Goal: Task Accomplishment & Management: Complete application form

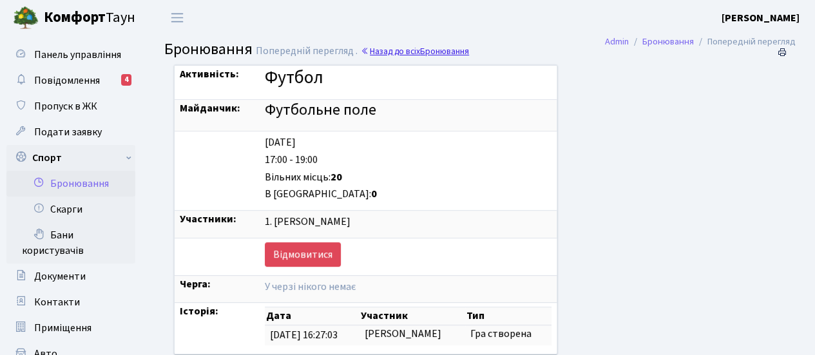
click at [394, 55] on link "Назад до всіх Бронювання" at bounding box center [415, 51] width 108 height 12
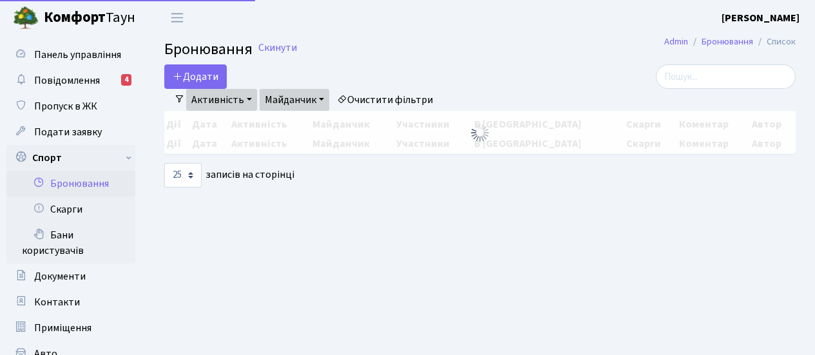
select select "25"
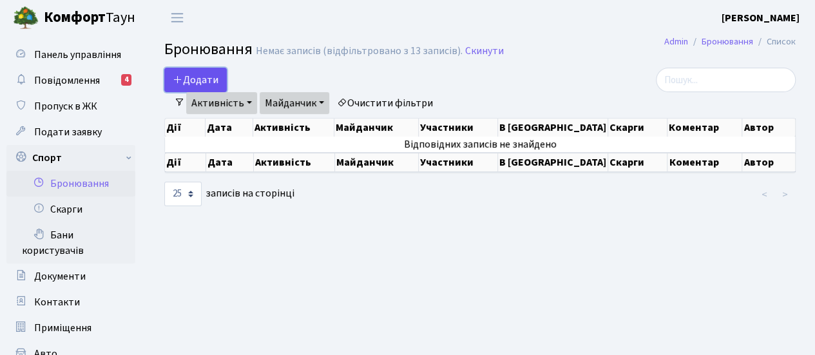
click at [197, 81] on button "Додати" at bounding box center [195, 80] width 63 height 24
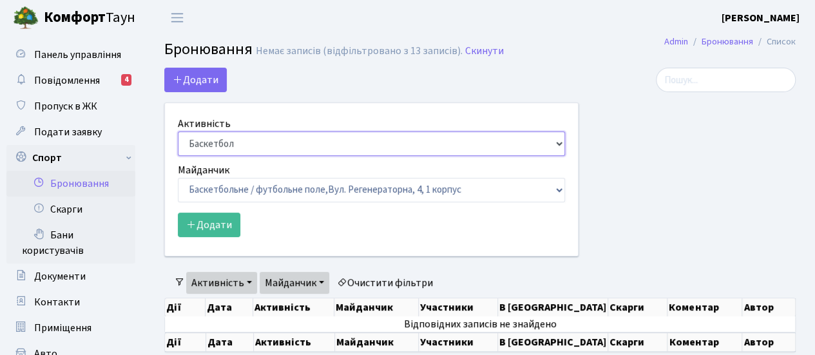
click at [552, 141] on select "Баскетбол Волейбол Йога Катання на роликах Настільний теніс Теніс Футбол Фітнес" at bounding box center [371, 143] width 387 height 24
select select "2"
click at [178, 131] on select "Баскетбол Волейбол Йога Катання на роликах Настільний теніс Теніс Футбол Фітнес" at bounding box center [371, 143] width 387 height 24
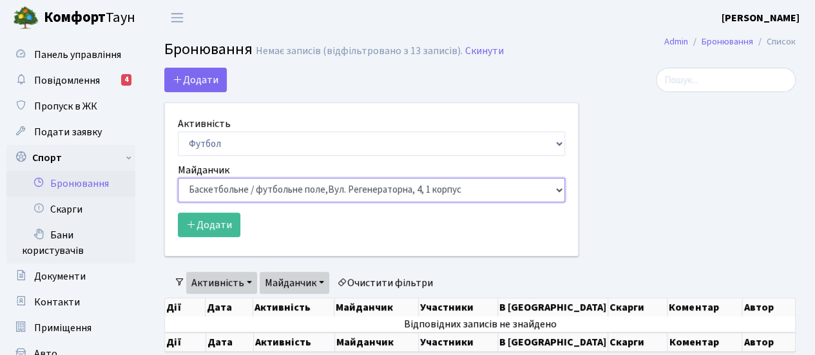
click at [508, 194] on select "Баскетбольне / футбольне поле, Вул. Регенераторна, 4, 1 корпус Баскетбольне пол…" at bounding box center [371, 190] width 387 height 24
select select "10"
click at [178, 178] on select "Баскетбольне / футбольне поле, Вул. Регенераторна, 4, 1 корпус Баскетбольне пол…" at bounding box center [371, 190] width 387 height 24
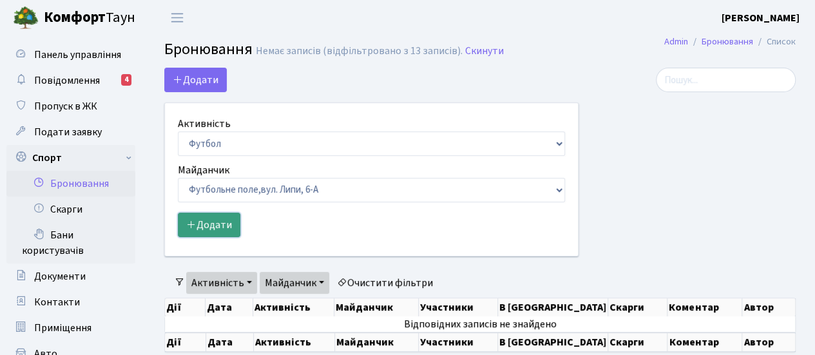
click at [212, 227] on button "Додати" at bounding box center [209, 225] width 63 height 24
